Goal: Information Seeking & Learning: Learn about a topic

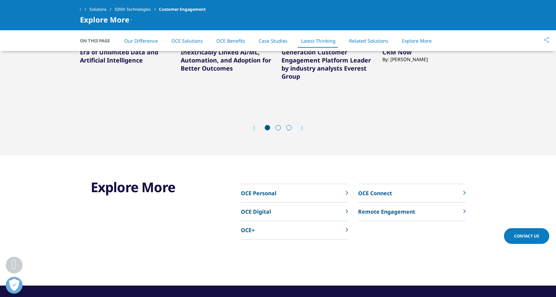
scroll to position [3852, 0]
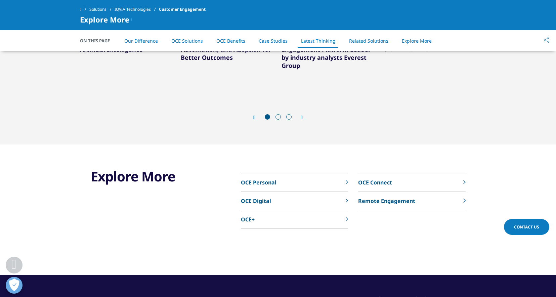
click at [253, 197] on p "OCE Digital" at bounding box center [256, 201] width 30 height 8
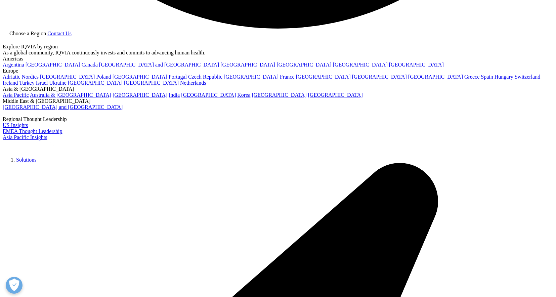
scroll to position [1634, 0]
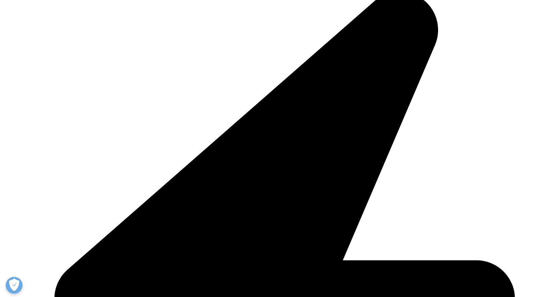
scroll to position [1807, 0]
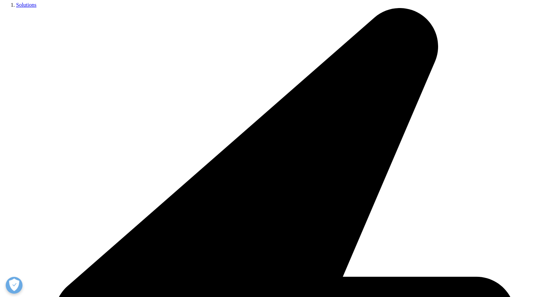
scroll to position [0, 149]
